Goal: Information Seeking & Learning: Get advice/opinions

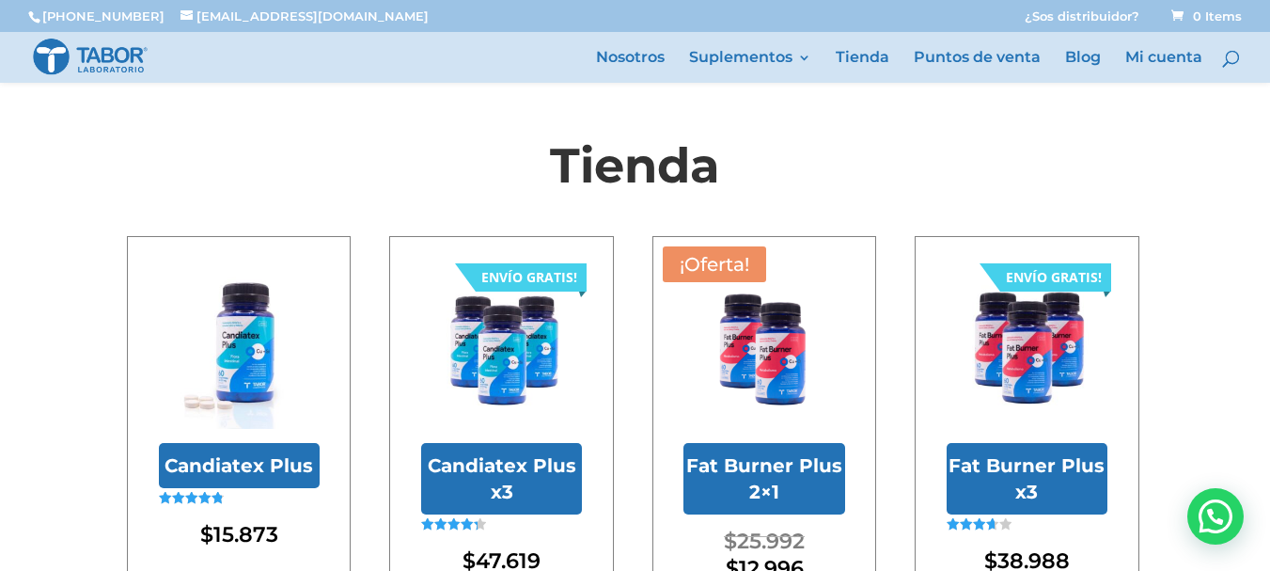
scroll to position [470, 0]
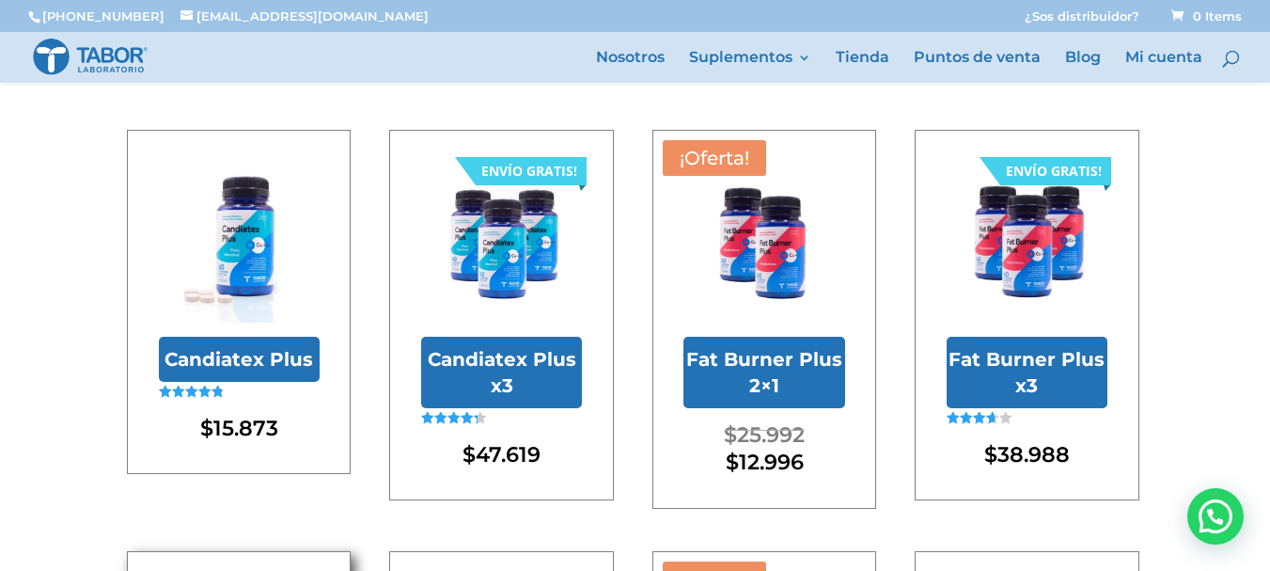
scroll to position [94, 0]
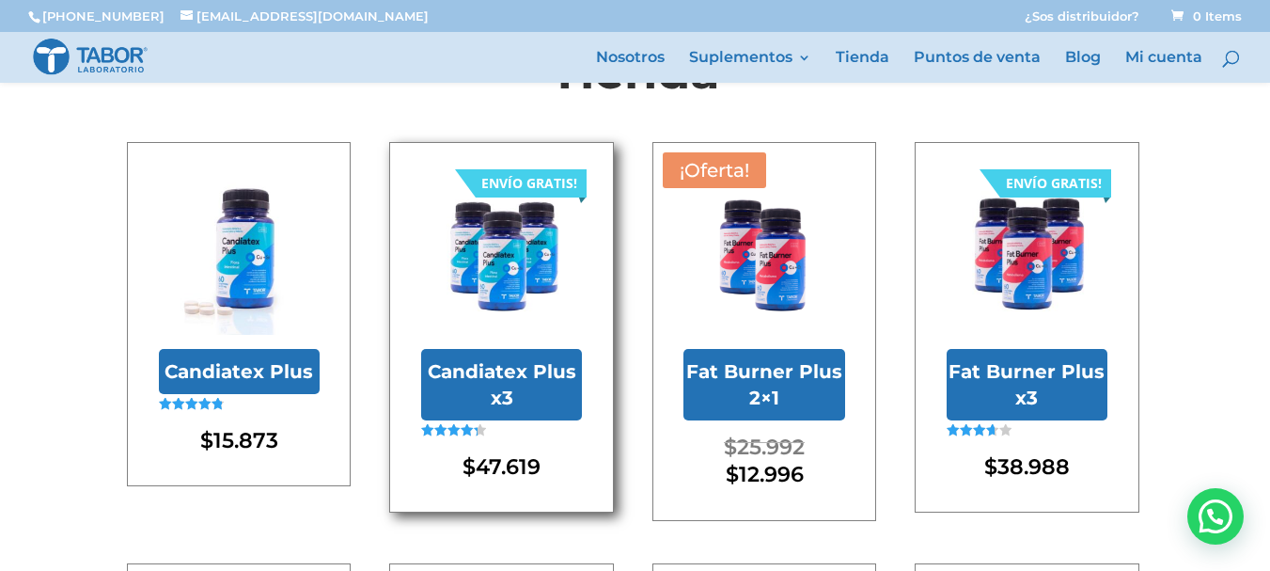
click at [487, 384] on h2 "Candiatex Plus x3" at bounding box center [501, 384] width 161 height 71
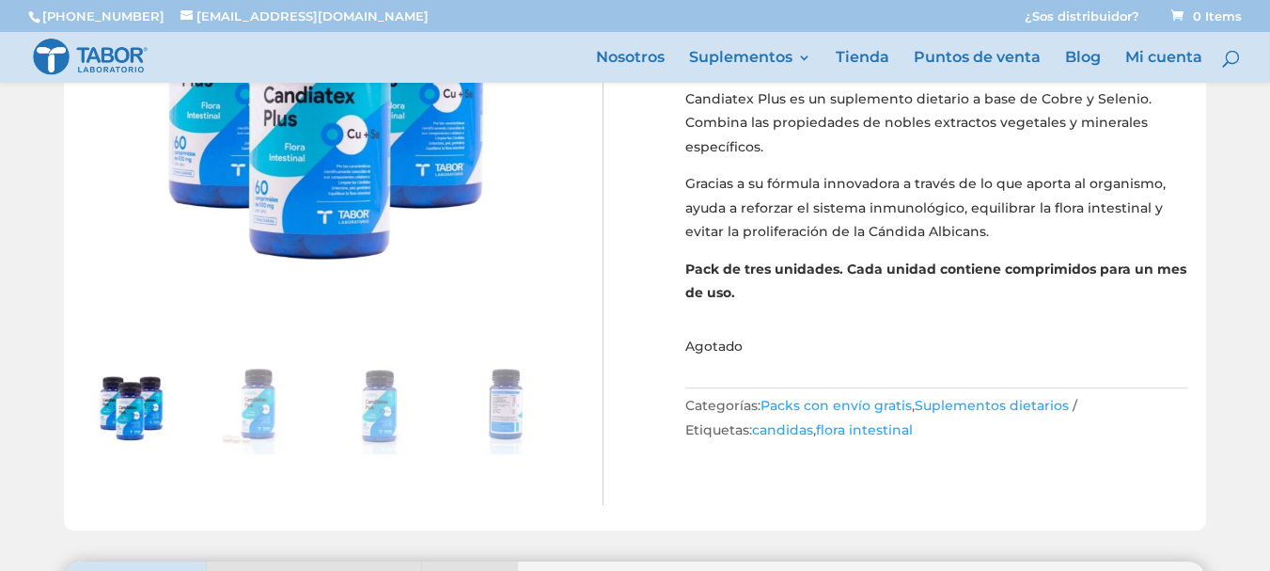
scroll to position [94, 0]
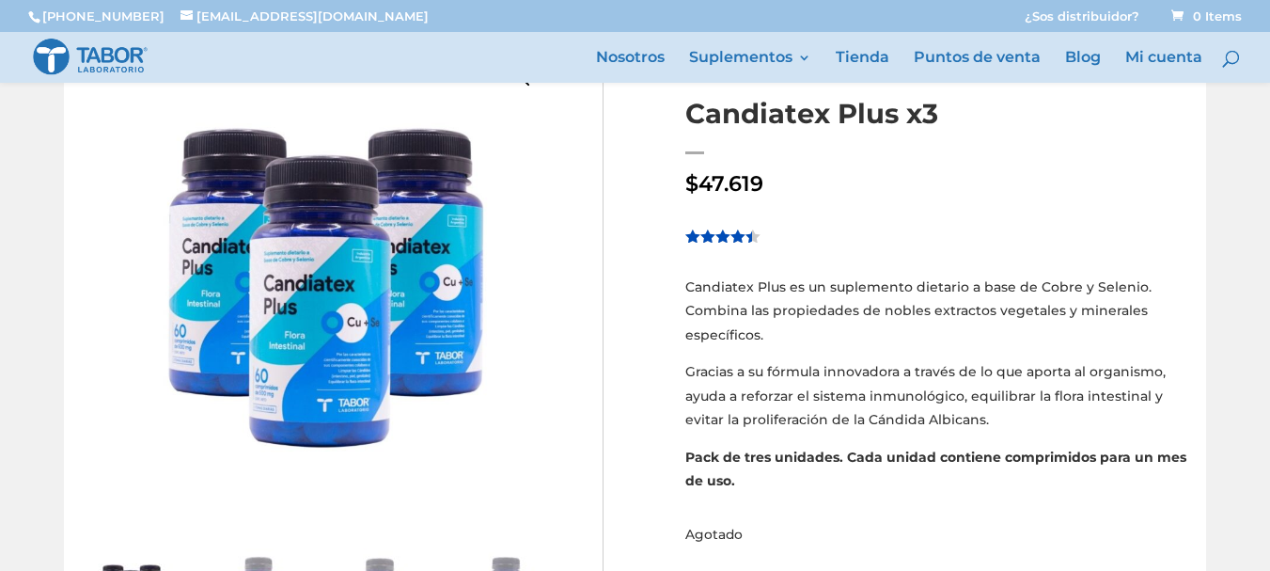
click at [744, 237] on span "Valorado 4.36 sobre 5 basado en 11 puntuaciones de clientes" at bounding box center [718, 281] width 67 height 106
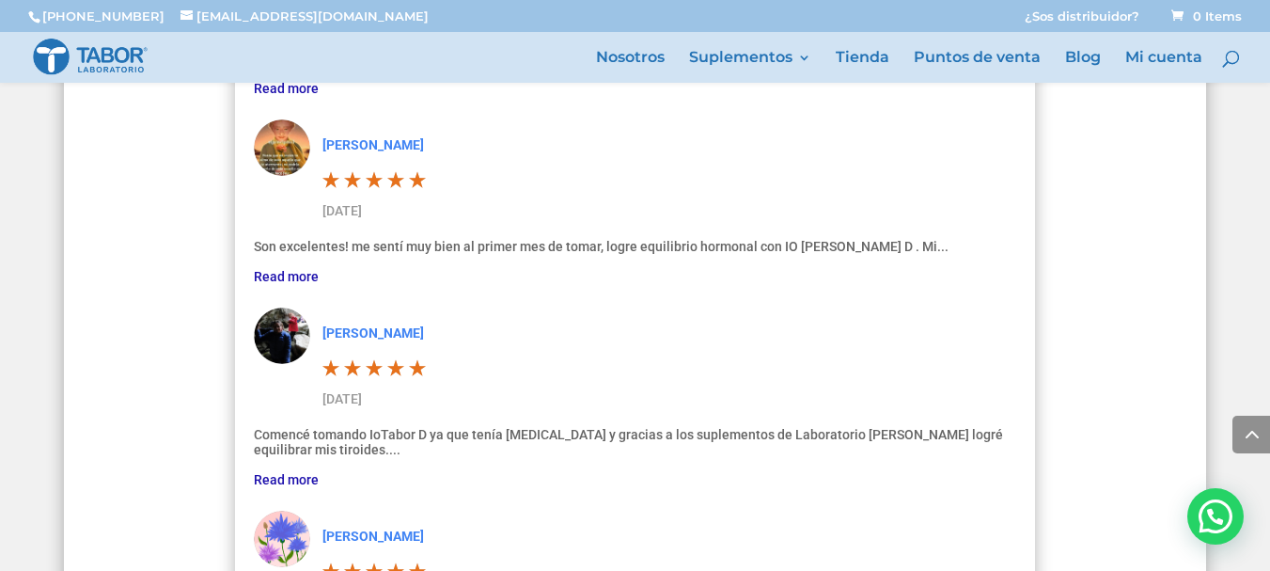
scroll to position [4982, 0]
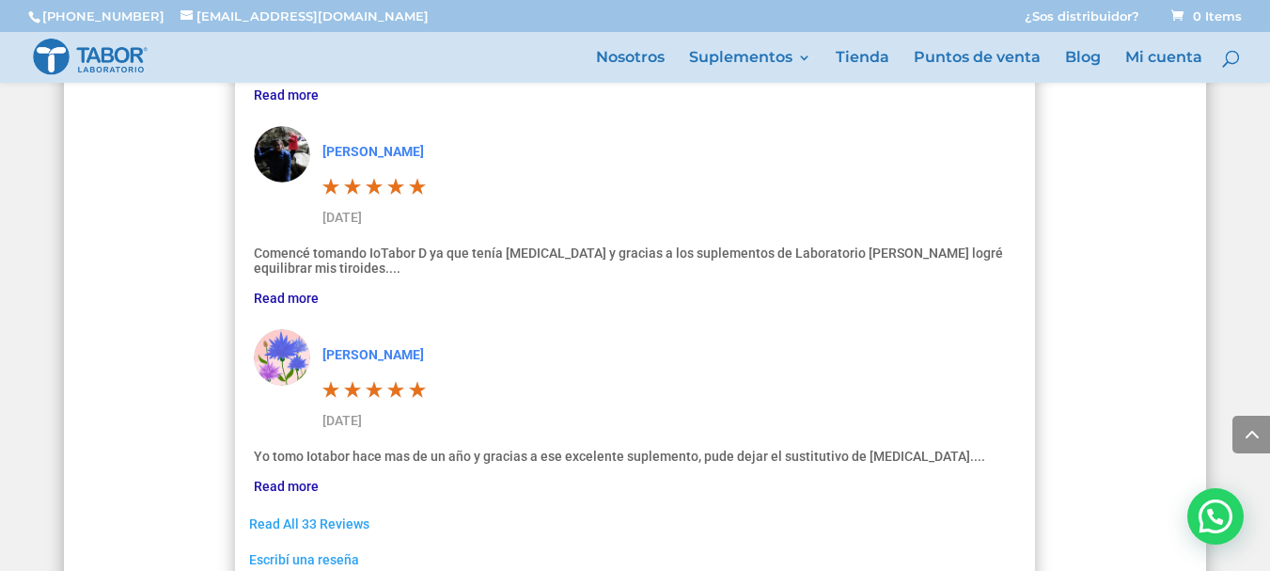
click at [341, 516] on link "Read All 33 Reviews" at bounding box center [309, 523] width 120 height 15
